Goal: Information Seeking & Learning: Learn about a topic

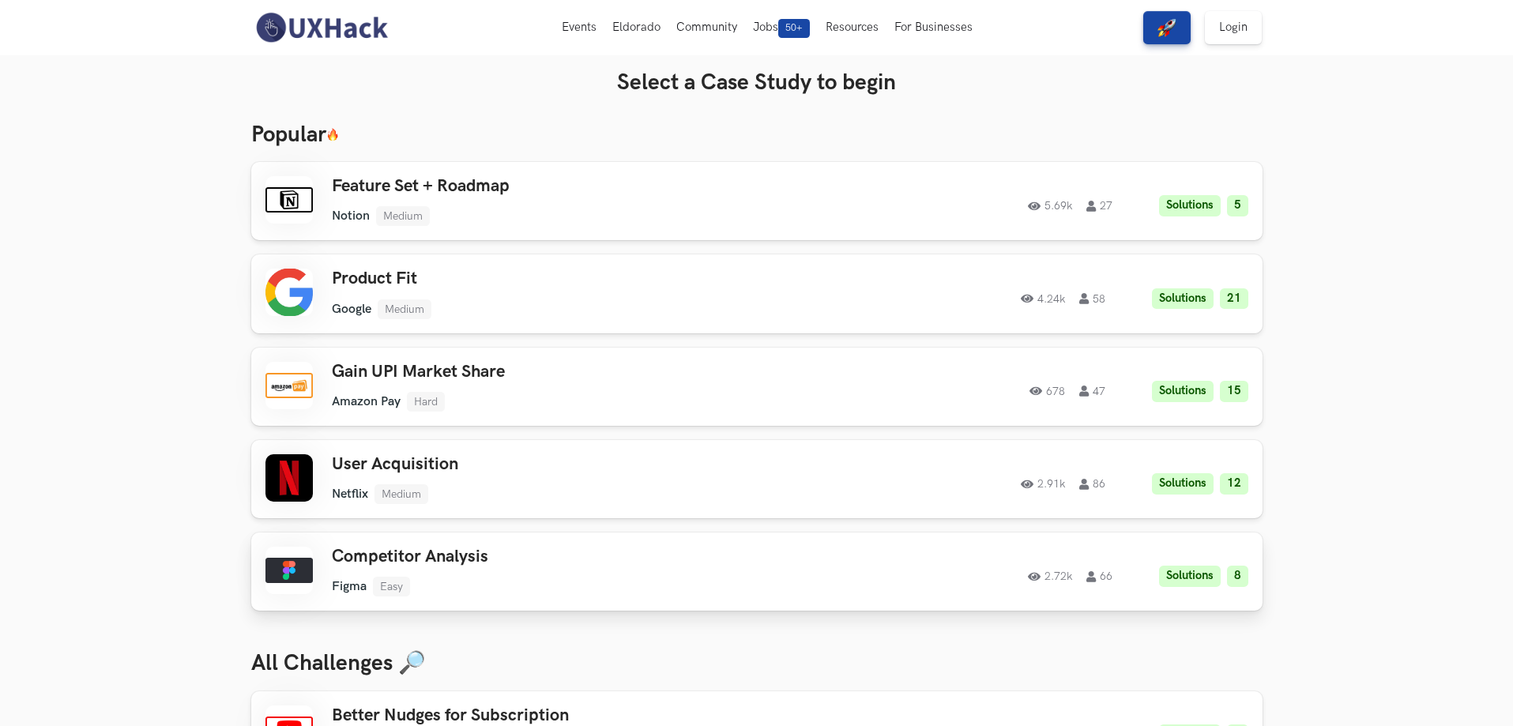
click at [470, 556] on h3 "Competitor Analysis" at bounding box center [556, 557] width 449 height 21
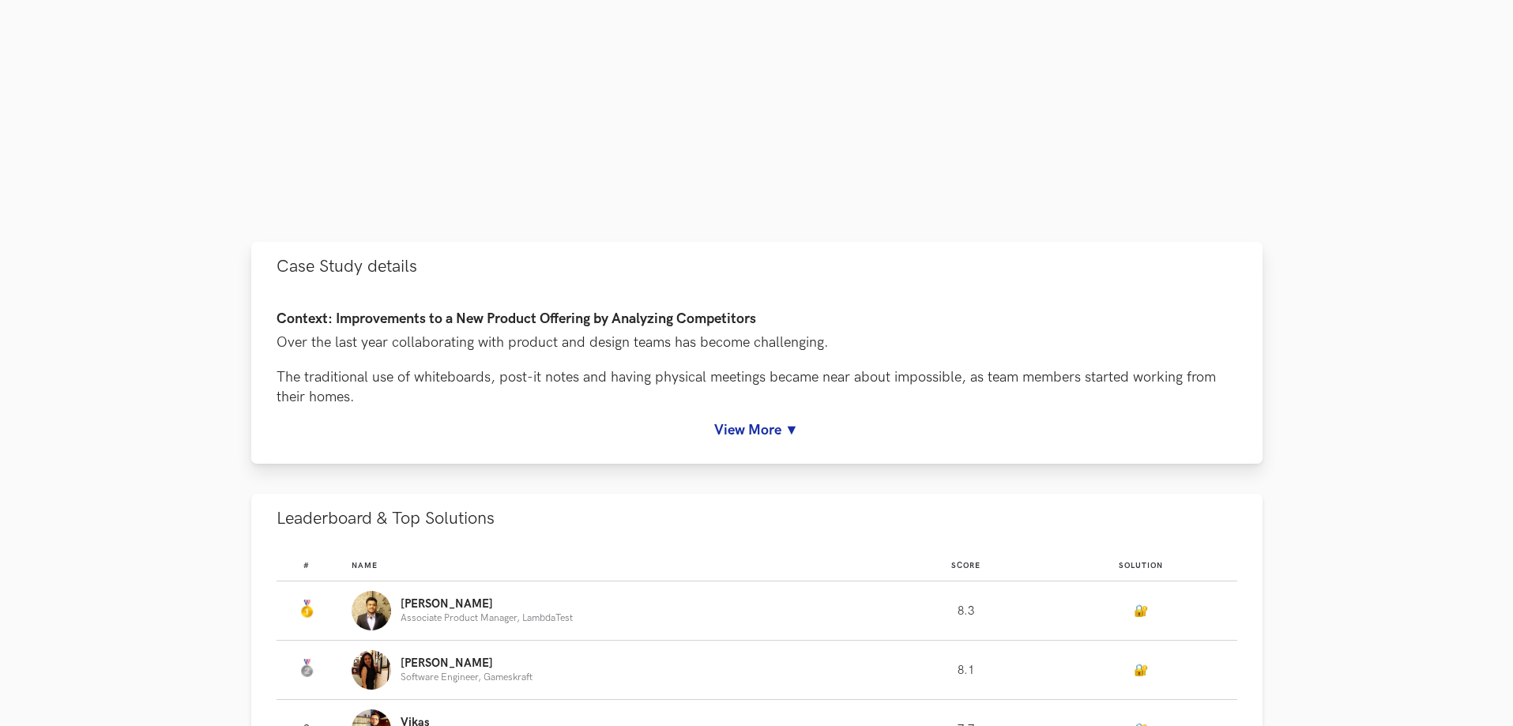
scroll to position [553, 0]
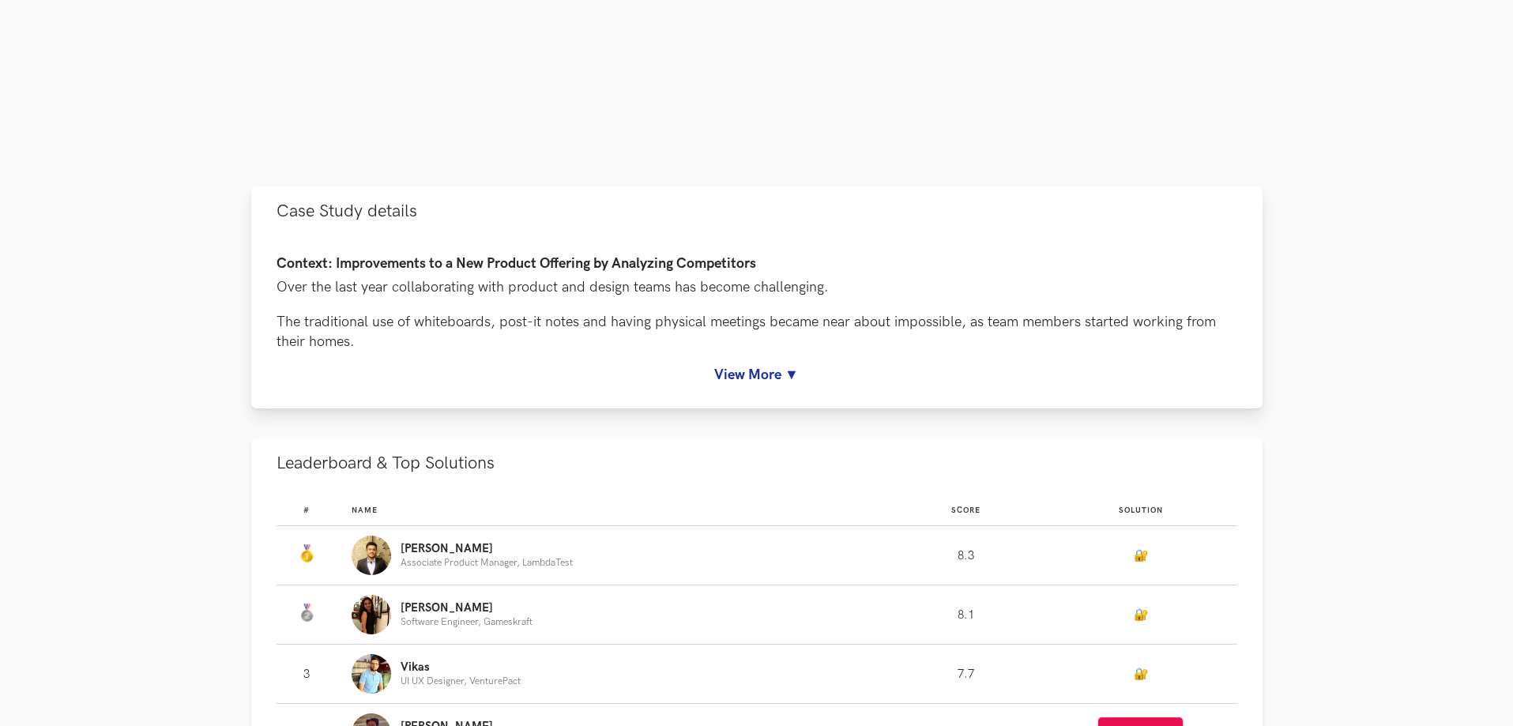
click at [757, 381] on link "View More ▼" at bounding box center [757, 375] width 961 height 17
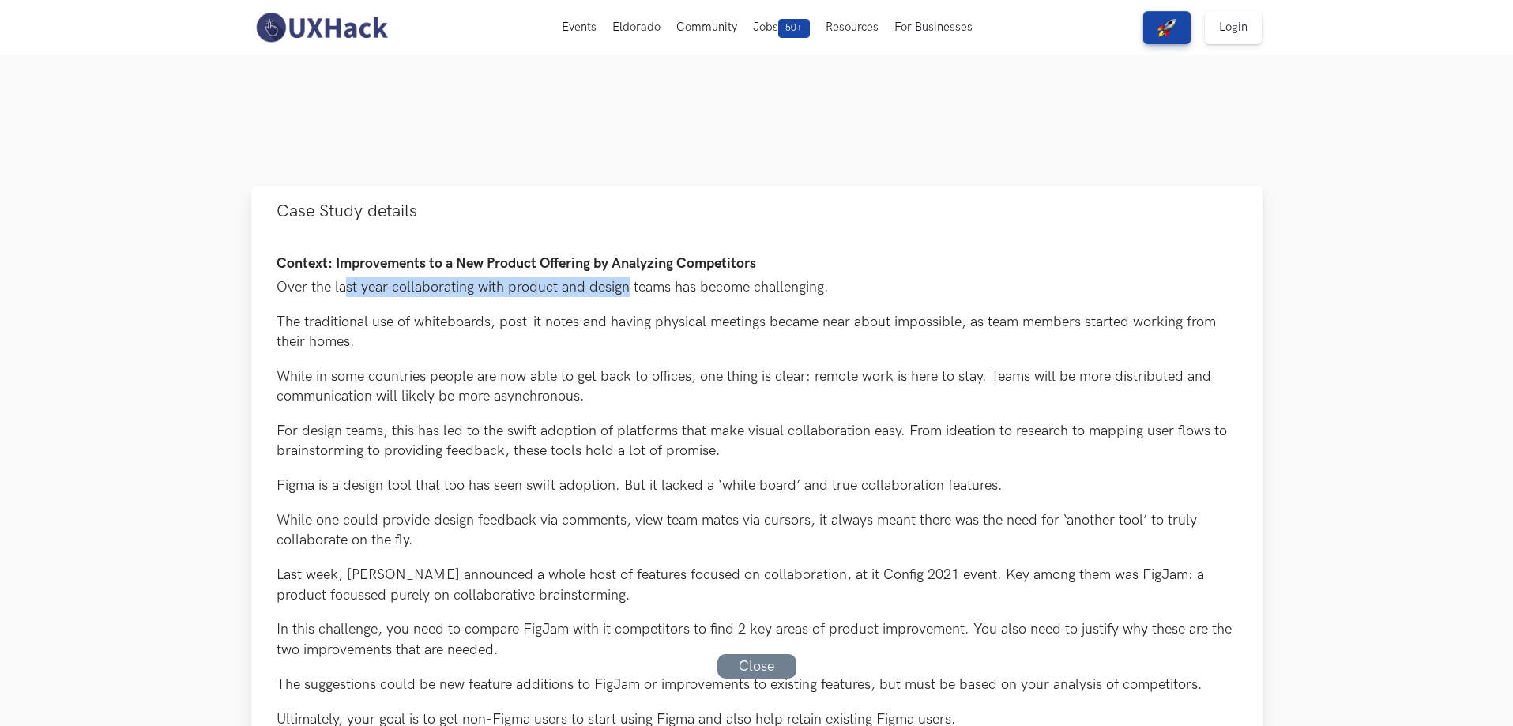
drag, startPoint x: 359, startPoint y: 290, endPoint x: 624, endPoint y: 296, distance: 265.6
click at [624, 296] on p "Over the last year collaborating with product and design teams has become chall…" at bounding box center [757, 287] width 961 height 20
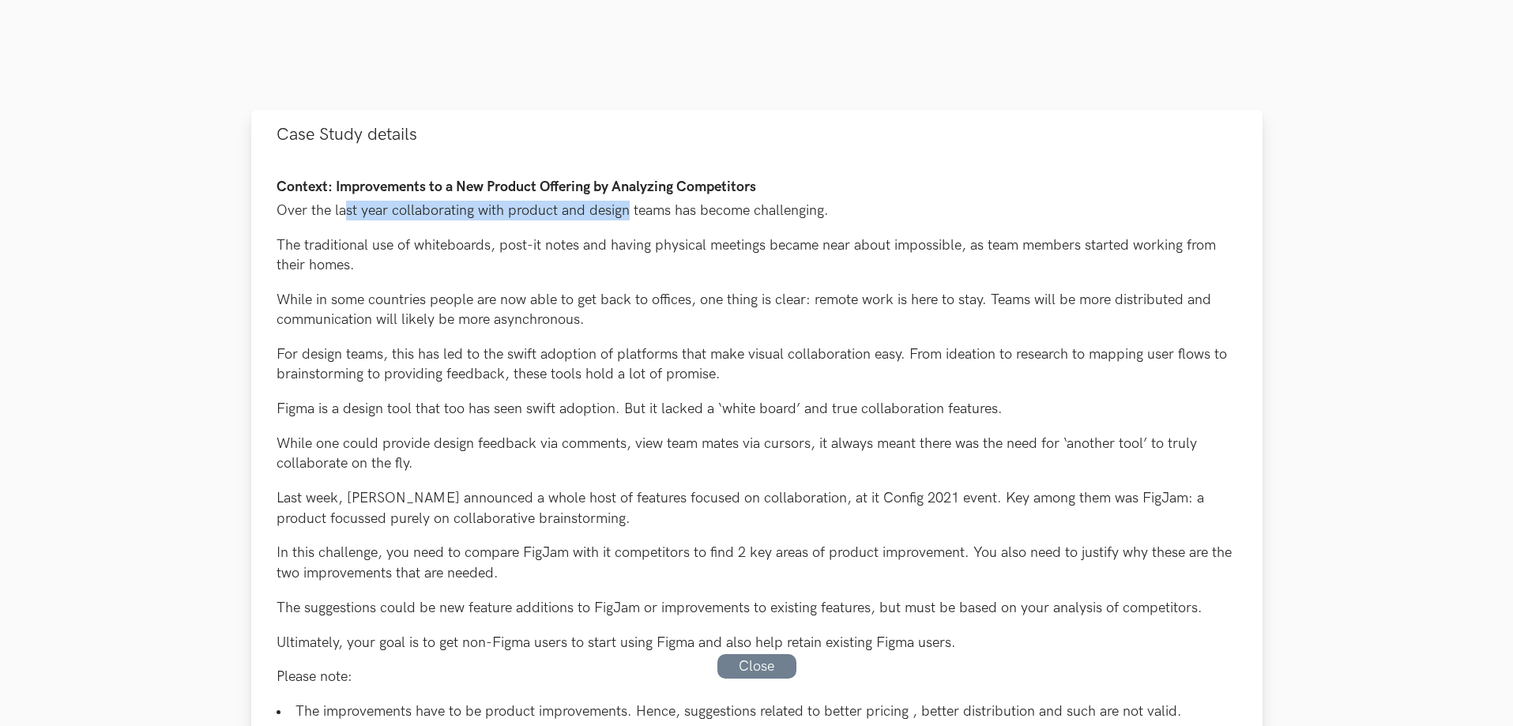
scroll to position [632, 0]
click at [303, 244] on p "The traditional use of whiteboards, post-it notes and having physical meetings …" at bounding box center [757, 253] width 961 height 40
